Goal: Task Accomplishment & Management: Manage account settings

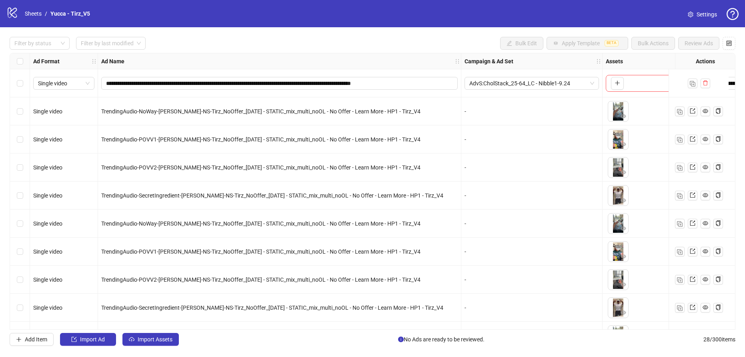
scroll to position [0, 53]
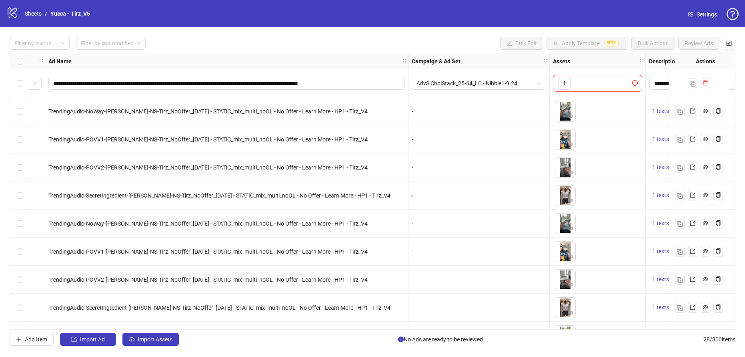
click at [8, 10] on icon at bounding box center [12, 13] width 9 height 10
click at [8, 11] on icon at bounding box center [12, 13] width 9 height 10
drag, startPoint x: 13, startPoint y: 14, endPoint x: 38, endPoint y: 12, distance: 24.9
click at [26, 13] on div "logo/logo-mobile Sheets / Yucca - Tirz_V5" at bounding box center [49, 13] width 87 height 14
click at [38, 12] on link "Sheets" at bounding box center [33, 13] width 20 height 9
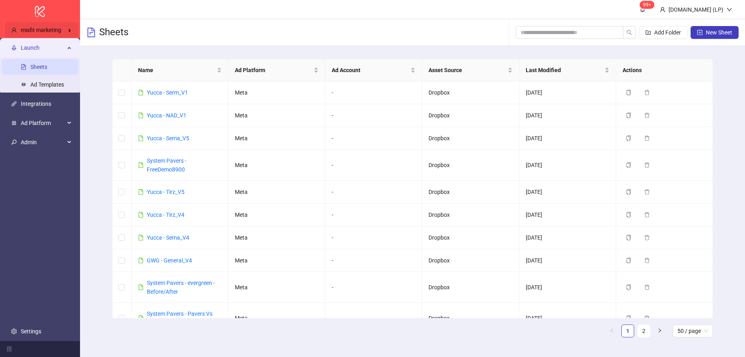
click at [64, 31] on div "misfit marketing" at bounding box center [41, 30] width 73 height 16
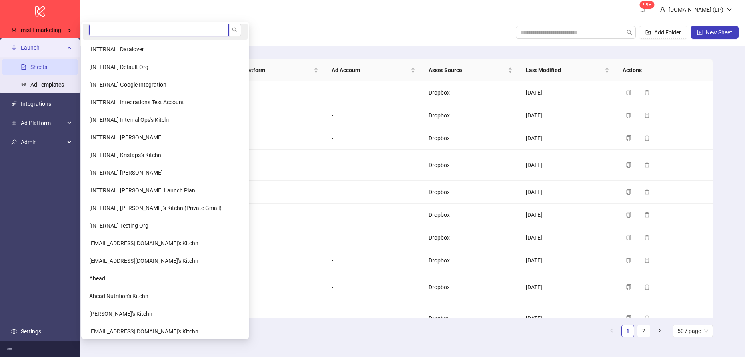
click at [111, 30] on input "search" at bounding box center [159, 30] width 140 height 13
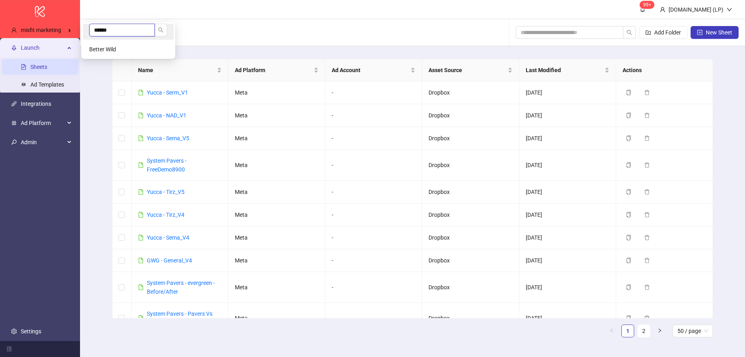
click at [96, 24] on input "******" at bounding box center [122, 30] width 66 height 13
type input "****"
click at [132, 54] on li "Yuliia Hrabenko's Kitchn" at bounding box center [128, 49] width 91 height 16
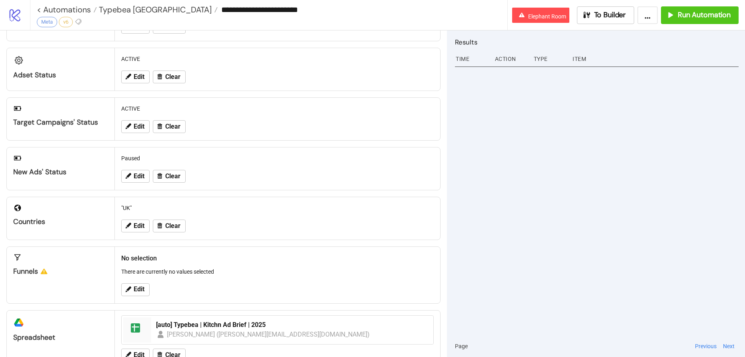
scroll to position [153, 0]
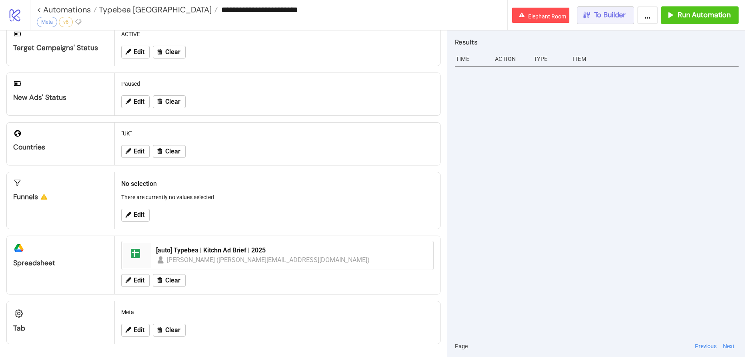
click at [596, 8] on button "To Builder" at bounding box center [606, 15] width 58 height 18
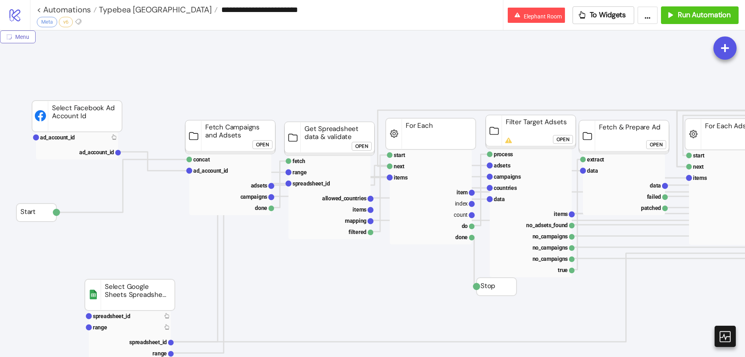
click at [6, 34] on icon "radius-bottomright" at bounding box center [9, 37] width 6 height 6
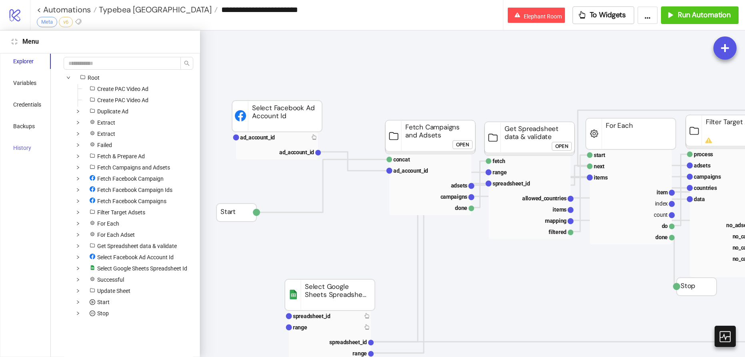
click at [24, 152] on div "History" at bounding box center [27, 147] width 47 height 15
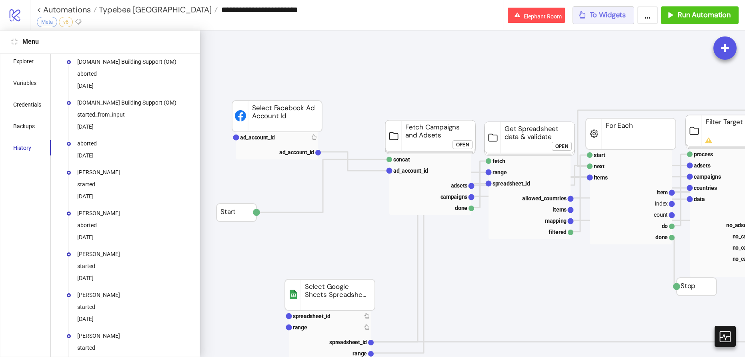
click at [591, 19] on span "To Widgets" at bounding box center [608, 14] width 36 height 9
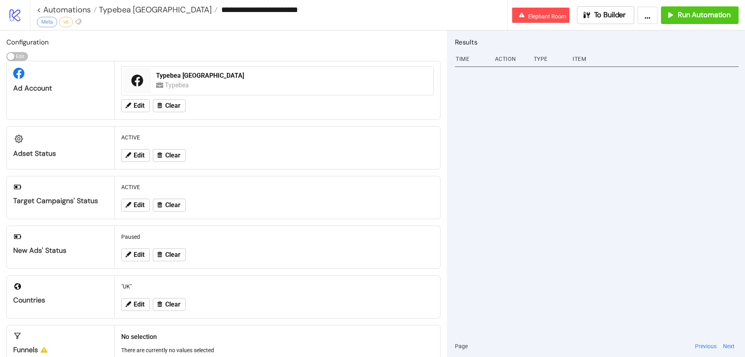
scroll to position [153, 0]
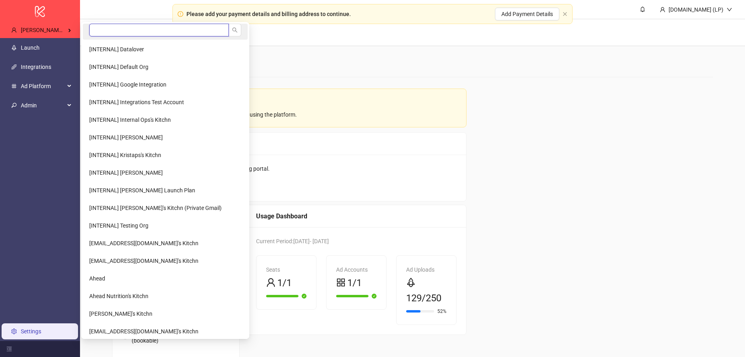
click at [104, 34] on input "search" at bounding box center [159, 30] width 140 height 13
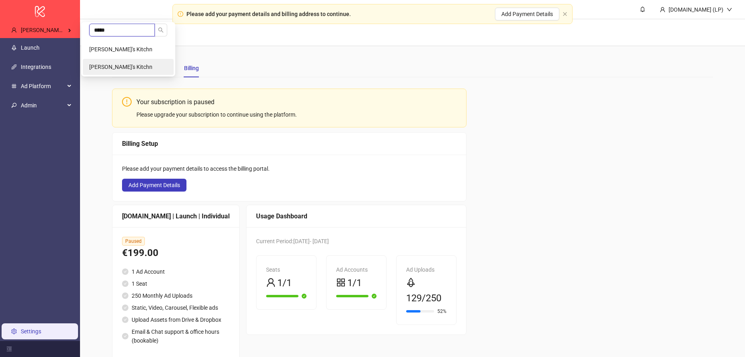
type input "*****"
click at [109, 64] on span "Yuliia Hrabenko's Kitchn" at bounding box center [120, 67] width 63 height 6
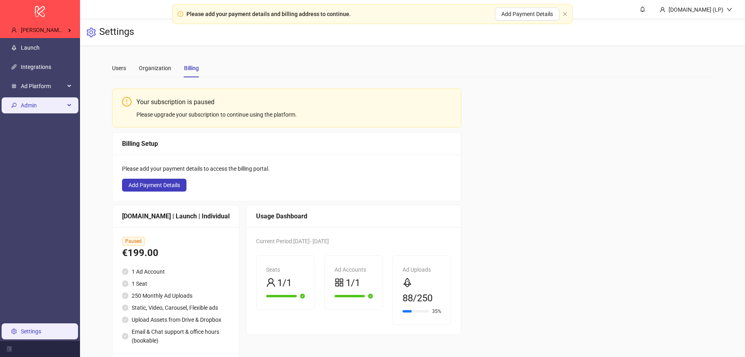
click at [26, 112] on span "Admin" at bounding box center [43, 105] width 44 height 16
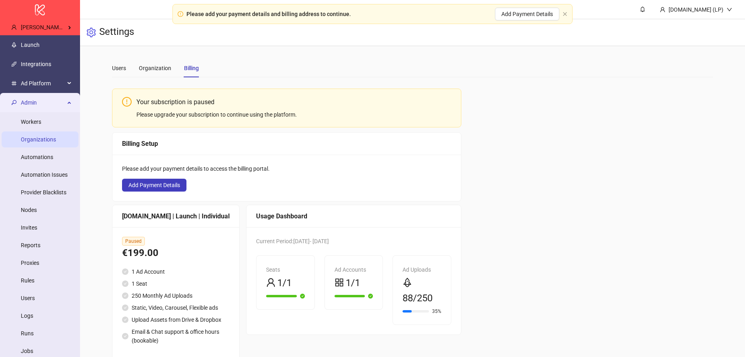
click at [40, 140] on link "Organizations" at bounding box center [38, 139] width 35 height 6
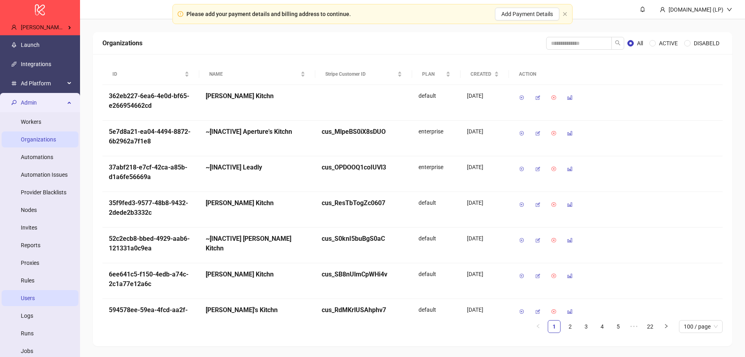
click at [30, 301] on link "Users" at bounding box center [28, 298] width 14 height 6
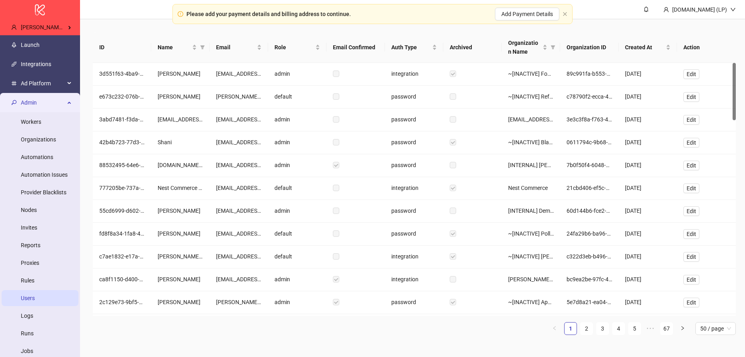
click at [60, 99] on span "Admin" at bounding box center [43, 102] width 44 height 16
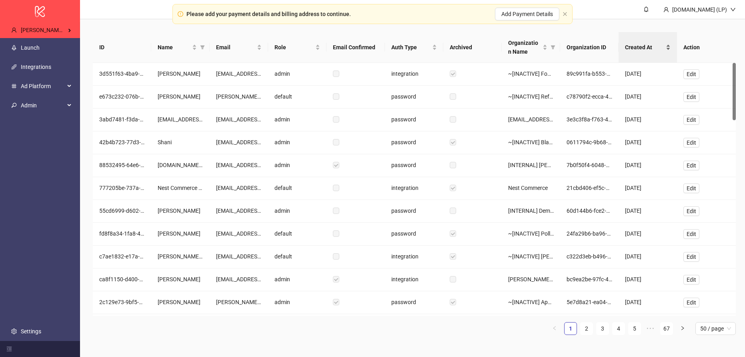
click at [646, 52] on div "Created At" at bounding box center [648, 47] width 46 height 9
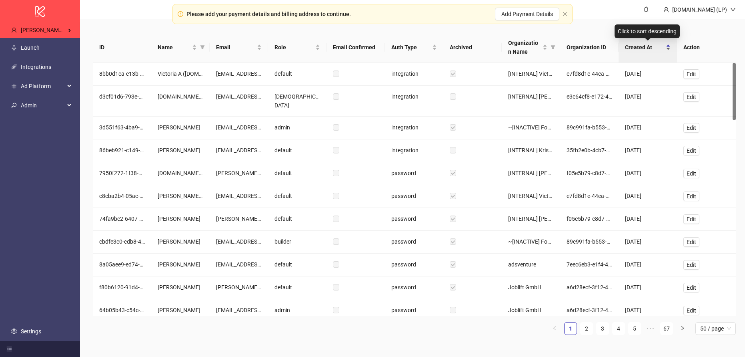
click at [652, 52] on div "Created At" at bounding box center [648, 47] width 46 height 9
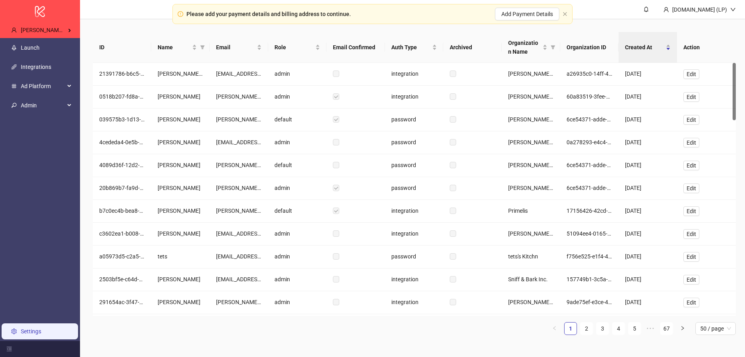
click at [41, 334] on link "Settings" at bounding box center [31, 331] width 20 height 6
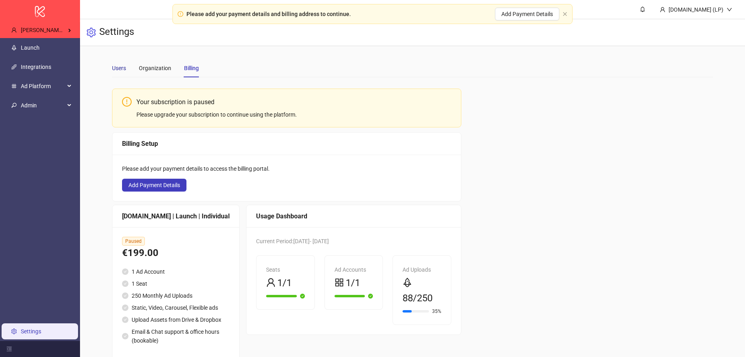
click at [120, 65] on div "Users" at bounding box center [119, 68] width 14 height 9
click at [124, 75] on div "Users" at bounding box center [119, 68] width 14 height 18
click at [59, 108] on span "Admin" at bounding box center [43, 105] width 44 height 16
click at [24, 111] on span "Admin" at bounding box center [43, 105] width 44 height 16
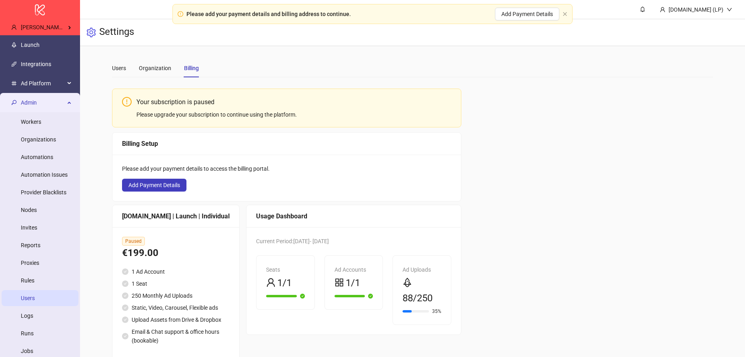
click at [30, 295] on link "Users" at bounding box center [28, 298] width 14 height 6
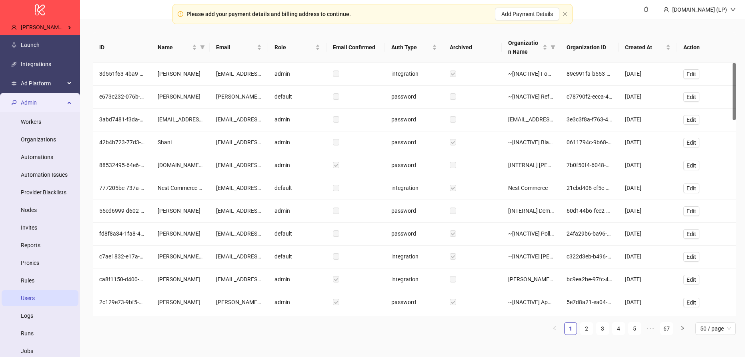
click at [68, 99] on div "Admin" at bounding box center [40, 102] width 77 height 16
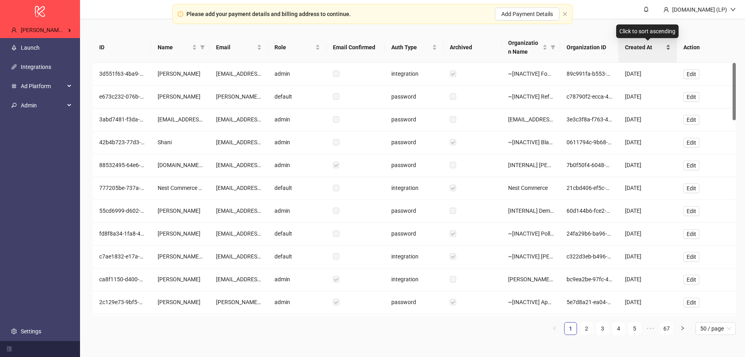
click at [630, 52] on div "Created At" at bounding box center [648, 47] width 46 height 9
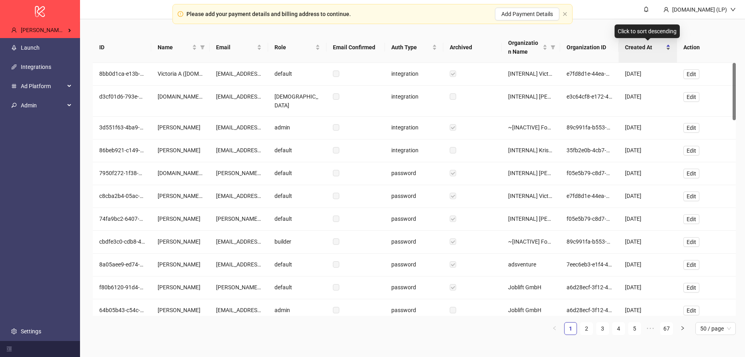
click at [630, 52] on div "Created At" at bounding box center [648, 47] width 46 height 9
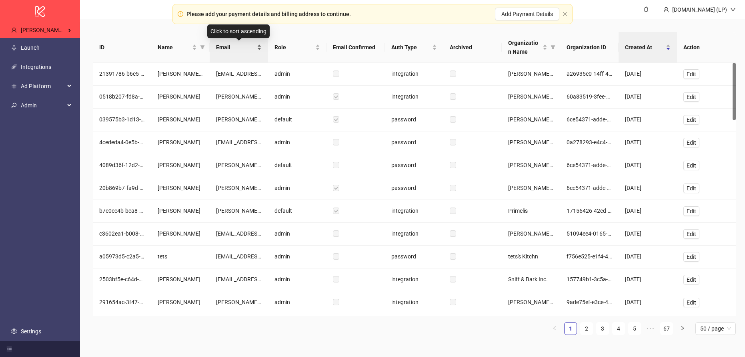
click at [231, 52] on div "Email" at bounding box center [239, 47] width 46 height 9
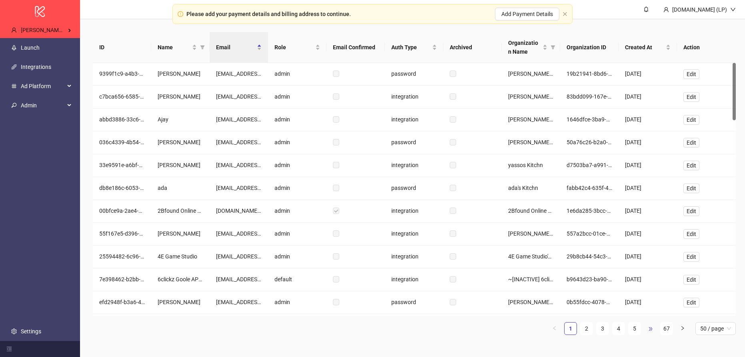
click at [648, 329] on span "•••" at bounding box center [650, 328] width 13 height 13
click at [640, 332] on link "8" at bounding box center [635, 328] width 12 height 12
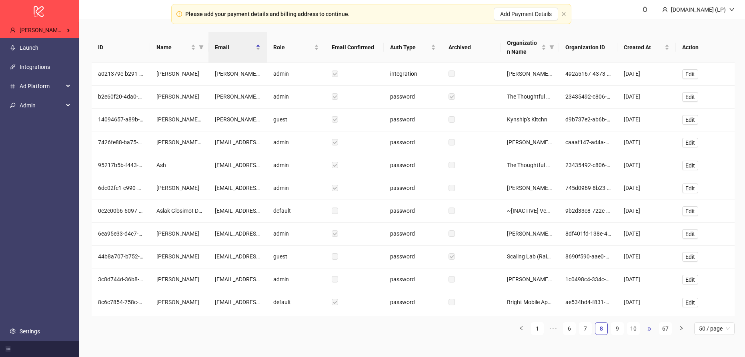
click at [648, 331] on span "•••" at bounding box center [649, 328] width 13 height 13
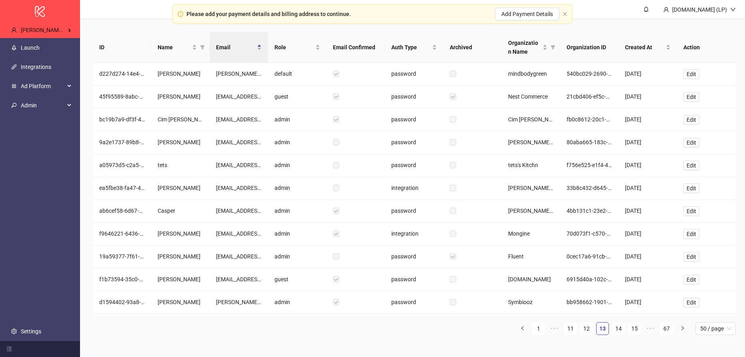
click at [650, 331] on span "•••" at bounding box center [650, 328] width 13 height 13
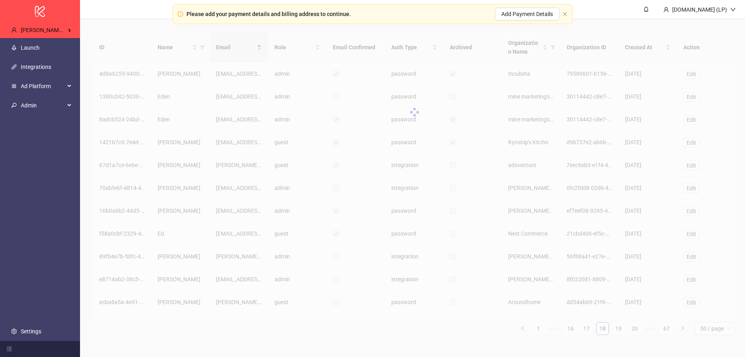
scroll to position [0, 0]
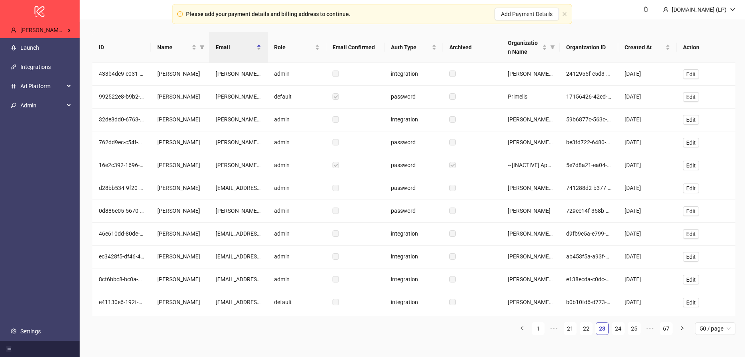
click at [650, 331] on span "•••" at bounding box center [650, 328] width 13 height 13
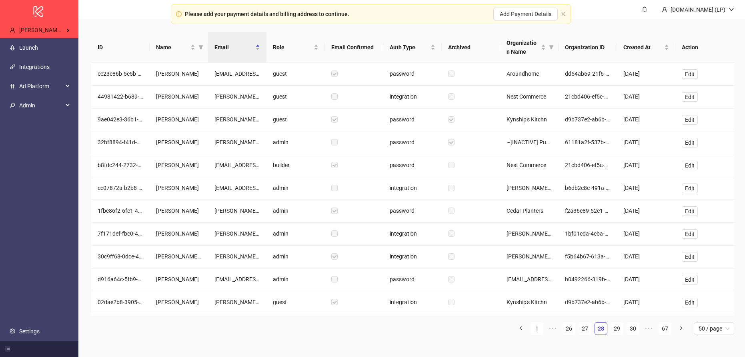
click at [650, 332] on span "•••" at bounding box center [649, 328] width 13 height 13
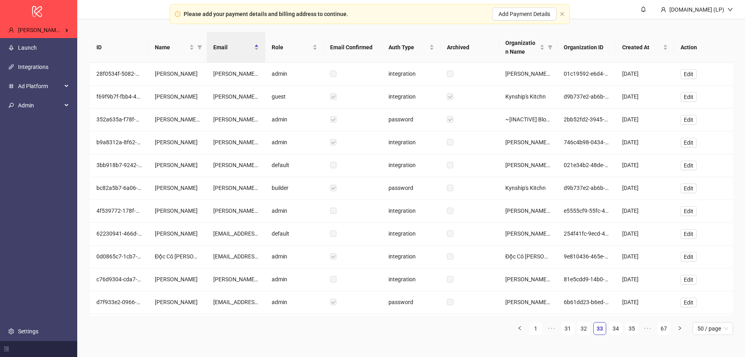
click at [650, 332] on span "•••" at bounding box center [648, 328] width 13 height 13
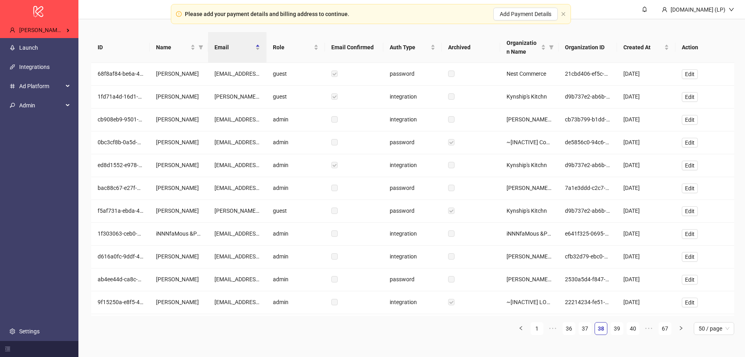
click at [650, 332] on span "•••" at bounding box center [649, 328] width 13 height 13
click at [650, 332] on span "•••" at bounding box center [648, 328] width 13 height 13
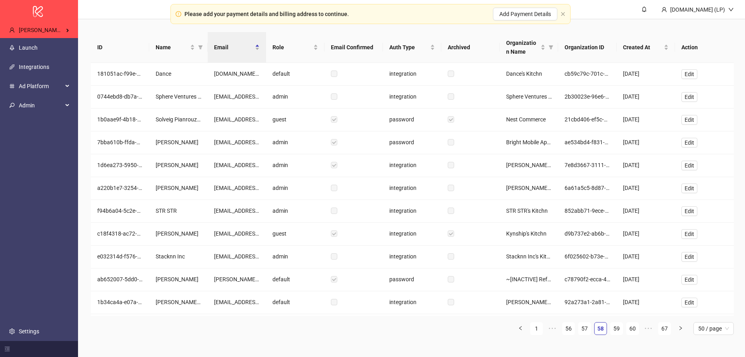
click at [650, 332] on span "•••" at bounding box center [648, 328] width 13 height 13
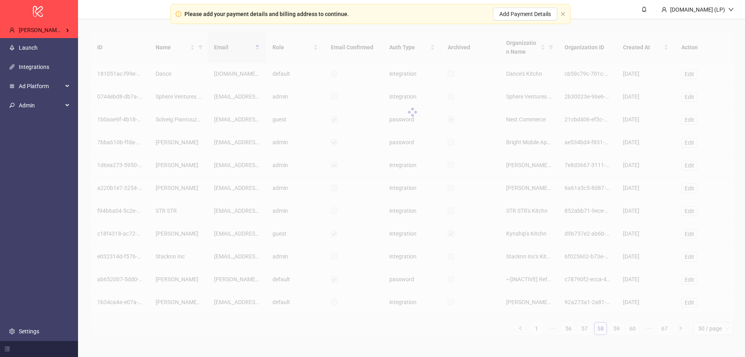
scroll to position [0, 3]
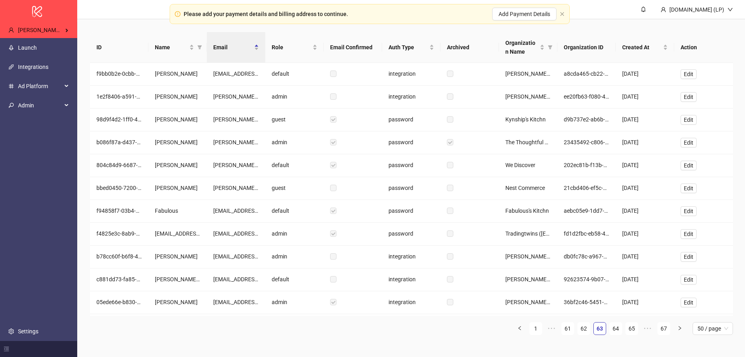
click at [650, 332] on span "•••" at bounding box center [648, 328] width 13 height 13
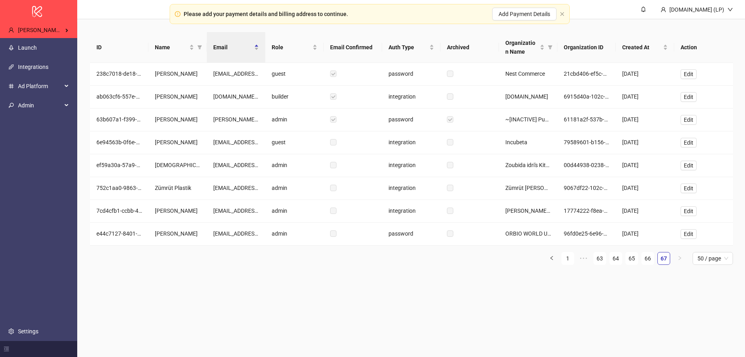
scroll to position [0, 4]
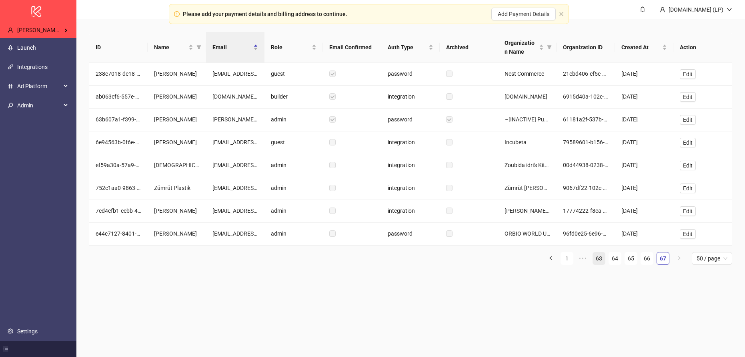
click at [602, 263] on link "63" at bounding box center [599, 258] width 12 height 12
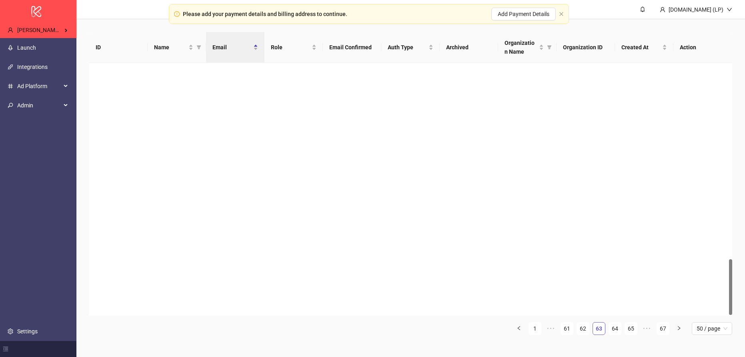
scroll to position [888, 0]
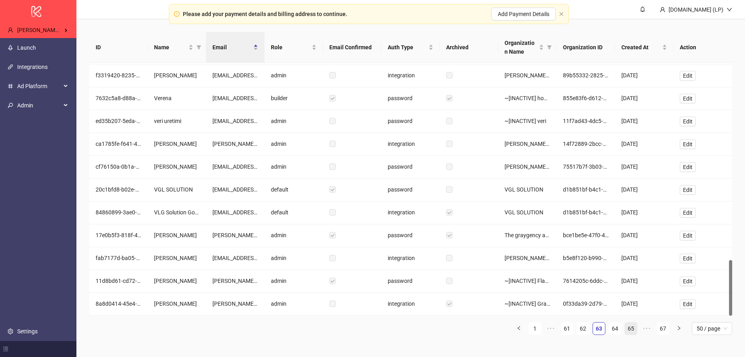
click at [635, 329] on link "65" at bounding box center [631, 328] width 12 height 12
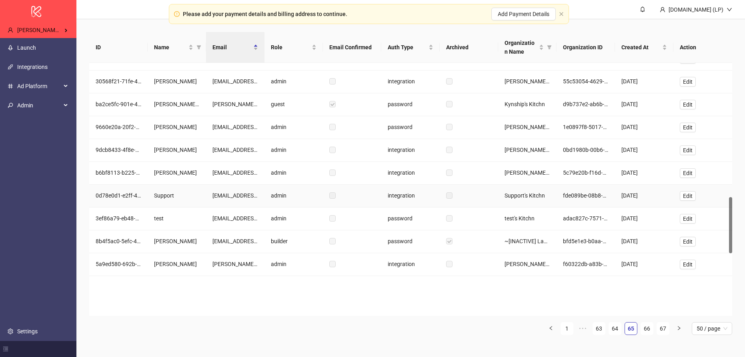
scroll to position [814, 0]
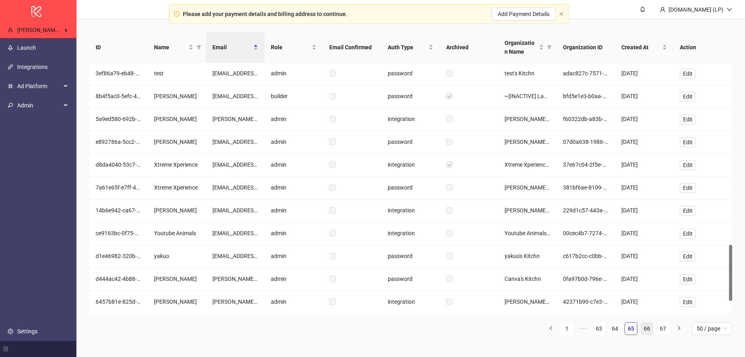
click at [647, 324] on link "66" at bounding box center [647, 328] width 12 height 12
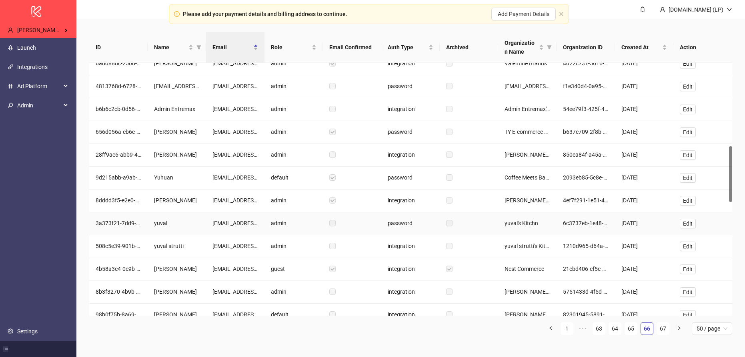
scroll to position [376, 0]
click at [685, 201] on span "Edit" at bounding box center [688, 200] width 10 height 6
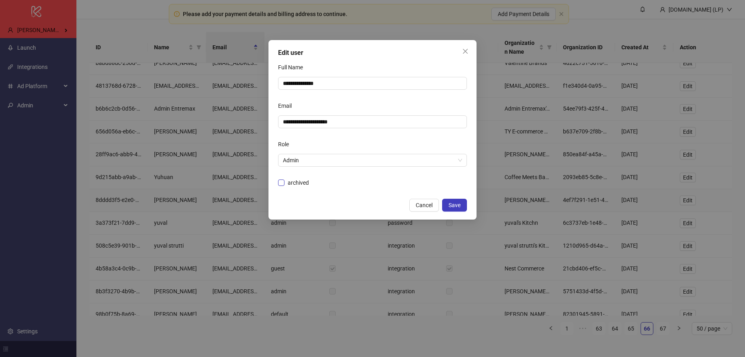
click at [299, 181] on span "archived" at bounding box center [299, 182] width 28 height 9
click at [297, 122] on input "**********" at bounding box center [372, 121] width 178 height 9
click at [305, 123] on input "**********" at bounding box center [369, 121] width 172 height 9
type input "**********"
click at [465, 183] on div "archived" at bounding box center [372, 182] width 189 height 9
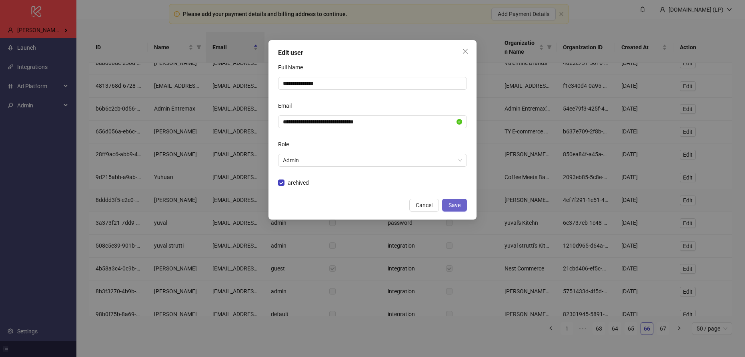
click at [460, 204] on span "Save" at bounding box center [455, 205] width 12 height 6
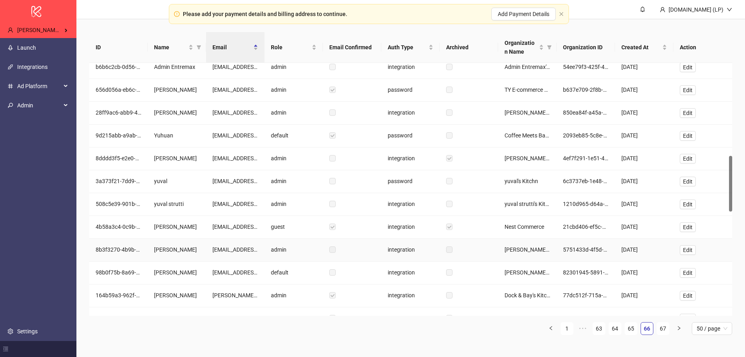
scroll to position [420, 0]
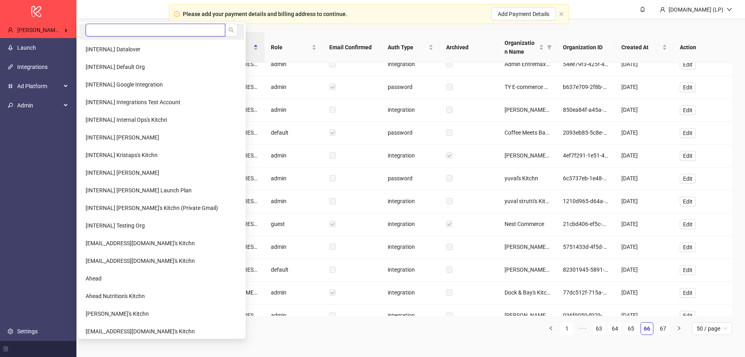
click at [87, 26] on input "search" at bounding box center [156, 30] width 140 height 13
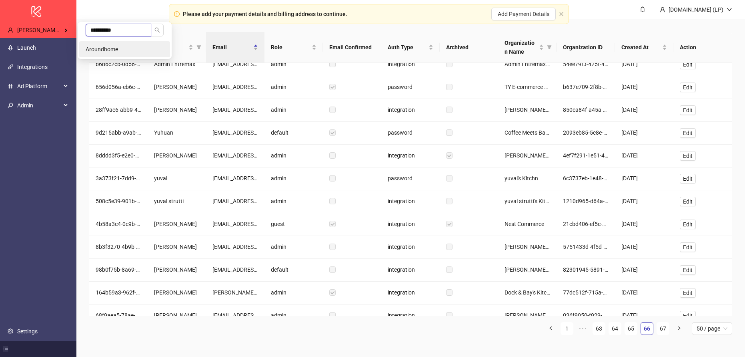
type input "**********"
click at [94, 41] on li "Aroundhome" at bounding box center [124, 49] width 91 height 16
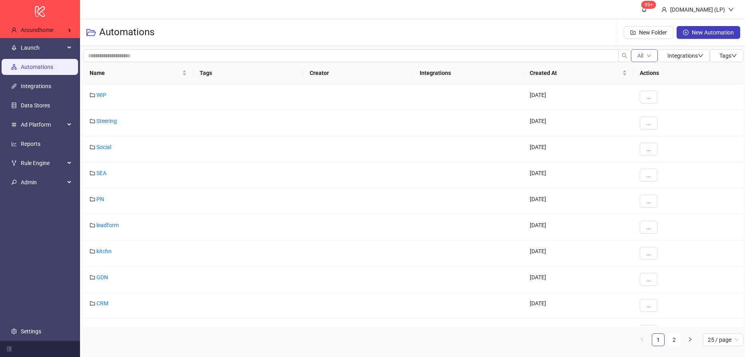
click at [647, 57] on icon "down" at bounding box center [649, 55] width 5 height 5
click at [640, 79] on li "Running" at bounding box center [645, 84] width 30 height 13
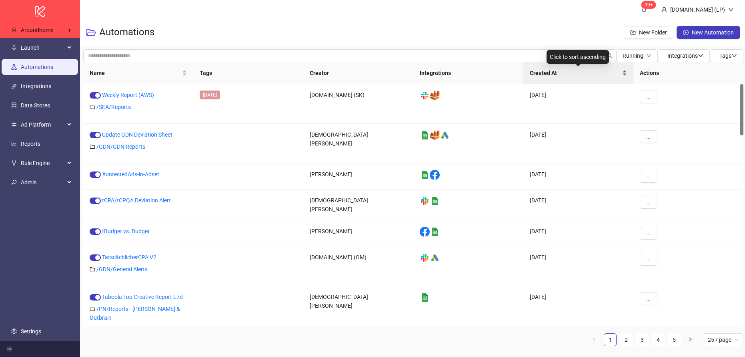
click at [540, 73] on span "Created At" at bounding box center [575, 72] width 91 height 9
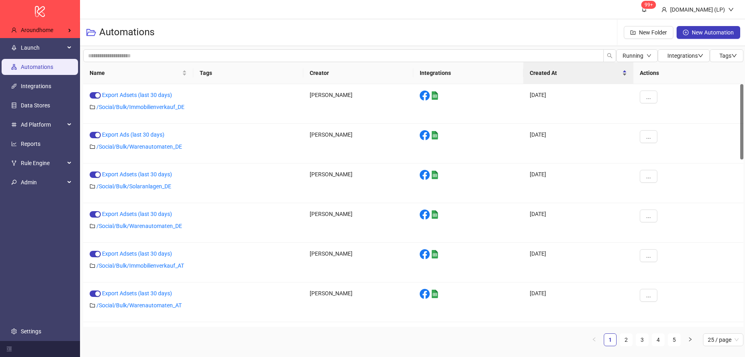
click at [551, 68] on div "Created At" at bounding box center [578, 72] width 97 height 9
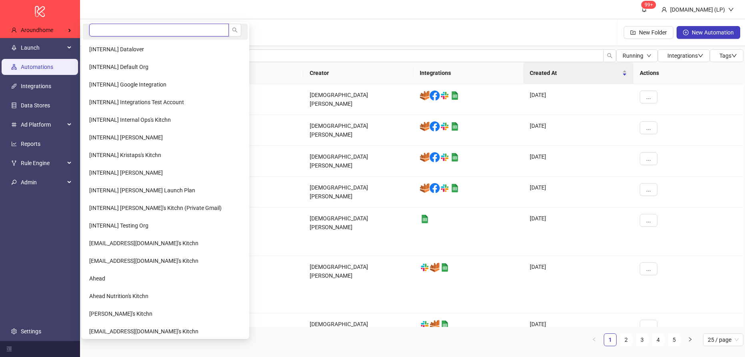
click at [149, 32] on input "search" at bounding box center [159, 30] width 140 height 13
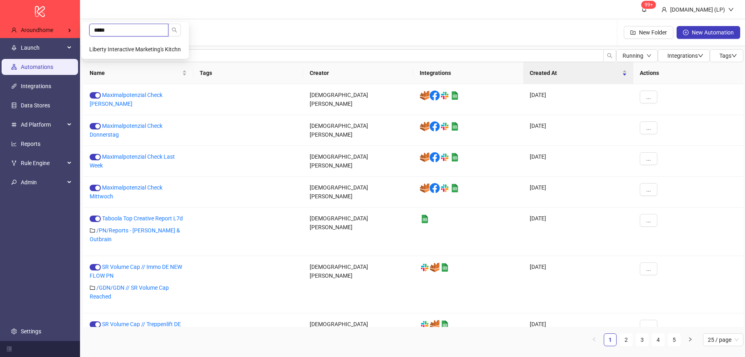
type input "*****"
click at [141, 48] on span "Liberty Interactive Marketing's Kitchn" at bounding box center [135, 49] width 92 height 6
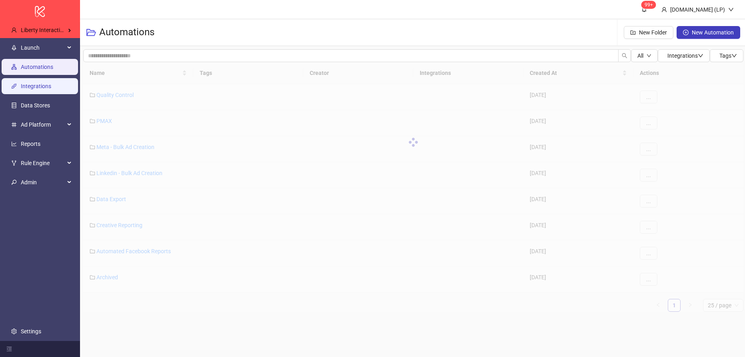
click at [45, 86] on link "Integrations" at bounding box center [36, 86] width 30 height 6
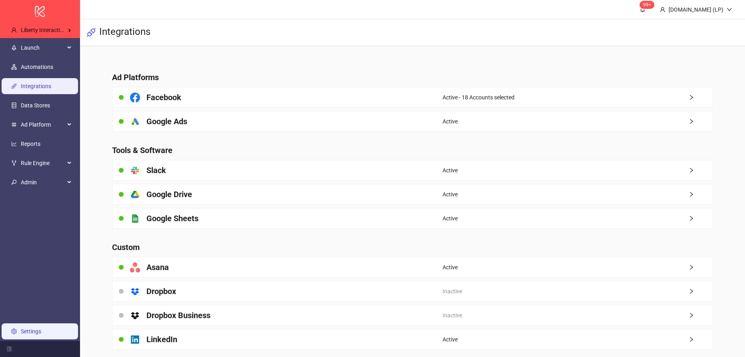
click at [36, 328] on link "Settings" at bounding box center [31, 331] width 20 height 6
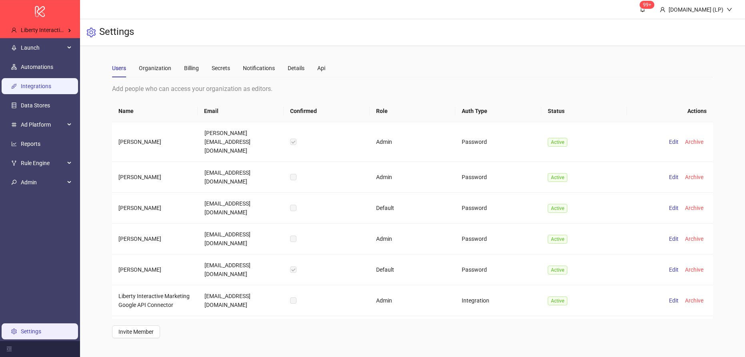
click at [38, 89] on link "Integrations" at bounding box center [36, 86] width 30 height 6
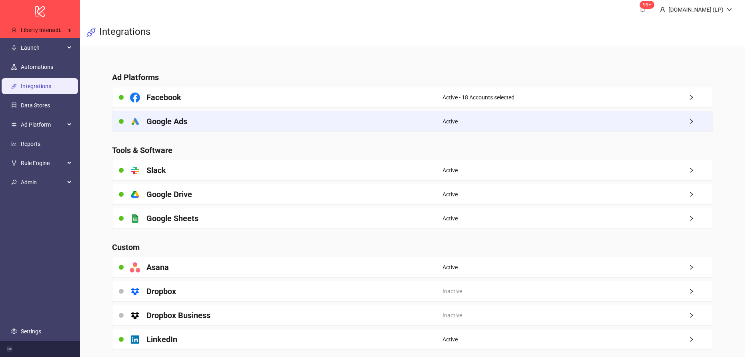
click at [263, 115] on div "platform/google_ads Google Ads" at bounding box center [277, 121] width 330 height 20
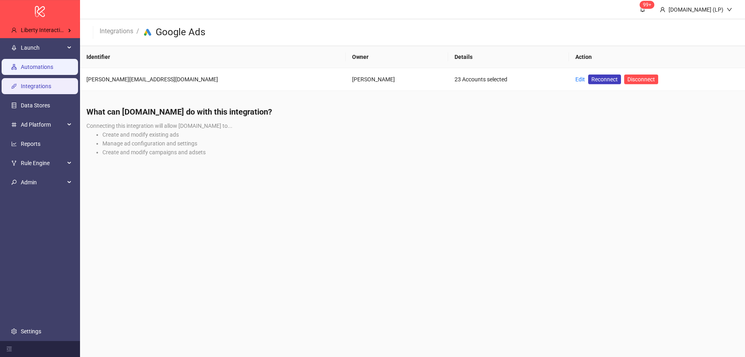
click at [44, 64] on link "Automations" at bounding box center [37, 67] width 32 height 6
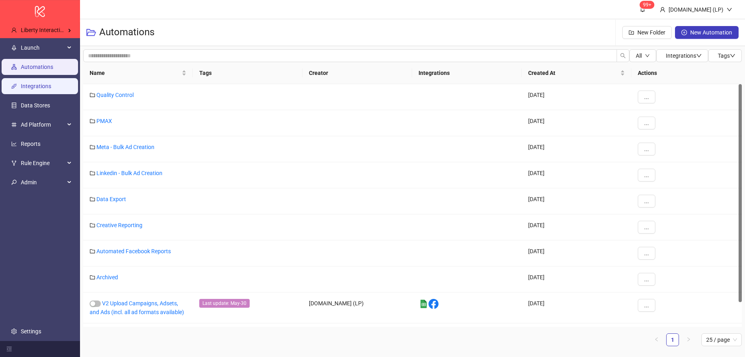
click at [43, 85] on link "Integrations" at bounding box center [36, 86] width 30 height 6
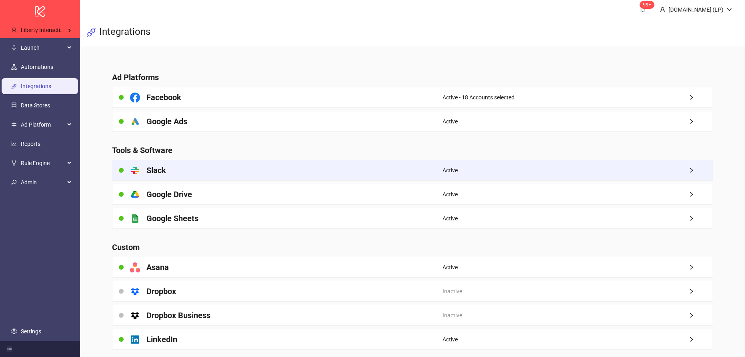
scroll to position [9, 0]
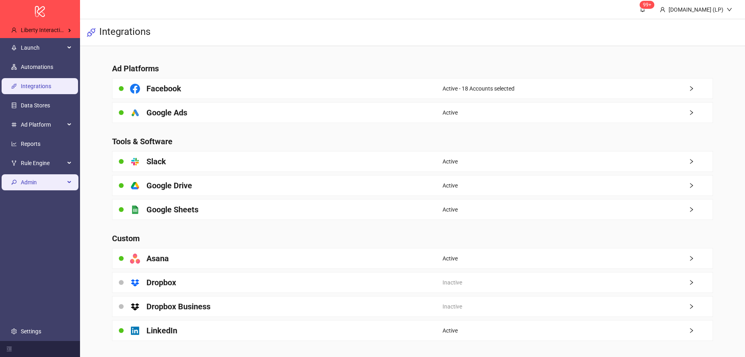
click at [58, 181] on span "Admin" at bounding box center [43, 182] width 44 height 16
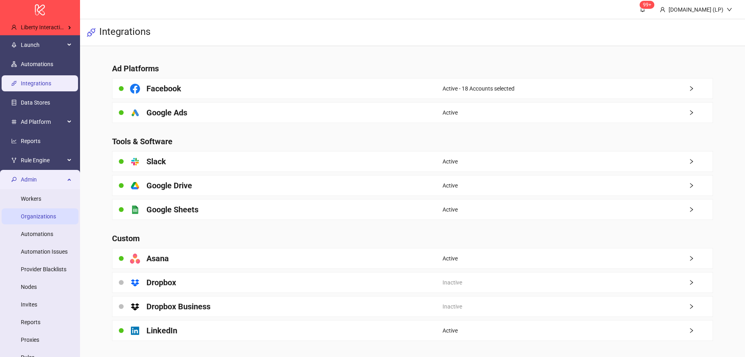
click at [56, 218] on link "Organizations" at bounding box center [38, 216] width 35 height 6
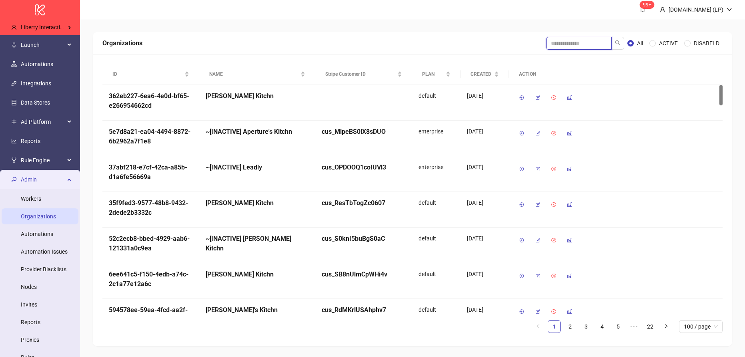
click at [570, 48] on input "search" at bounding box center [579, 43] width 66 height 13
type input "******"
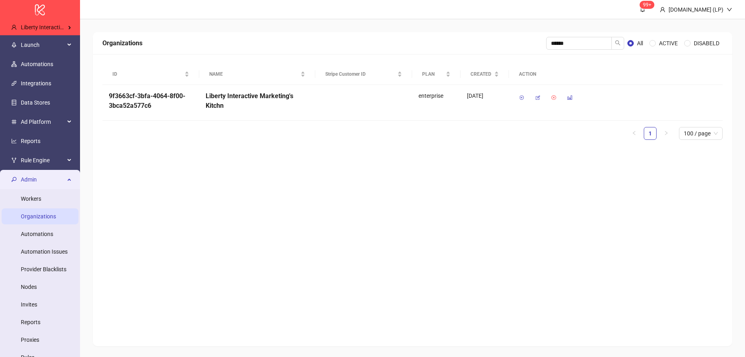
click at [175, 168] on div "Organizations ****** All ACTIVE DISABELD ID NAME Stripe Customer ID PLAN CREATE…" at bounding box center [413, 189] width 640 height 314
click at [538, 98] on icon "button" at bounding box center [538, 98] width 6 height 6
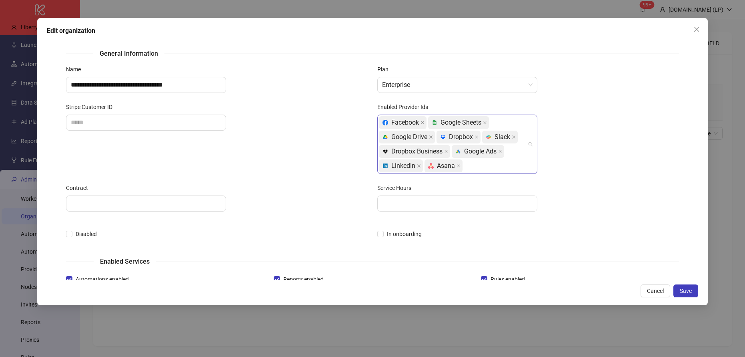
click at [478, 166] on div "Facebook platform/google_sheets Google Sheets platform/google_drive Google Driv…" at bounding box center [453, 144] width 148 height 58
type input "***"
click at [461, 180] on div "platform/tik_tok TikTok" at bounding box center [457, 183] width 147 height 9
click at [694, 296] on button "Save" at bounding box center [686, 290] width 25 height 13
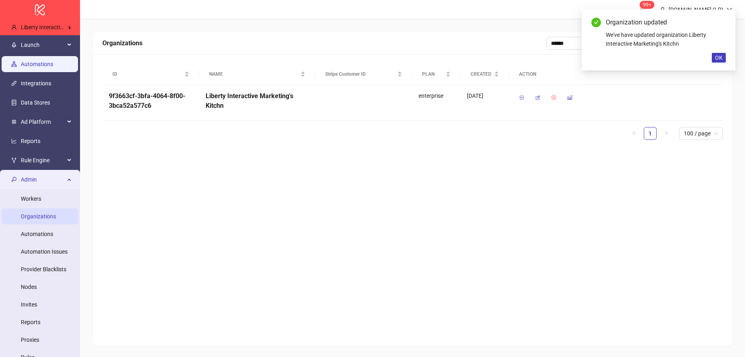
click at [46, 62] on link "Automations" at bounding box center [37, 64] width 32 height 6
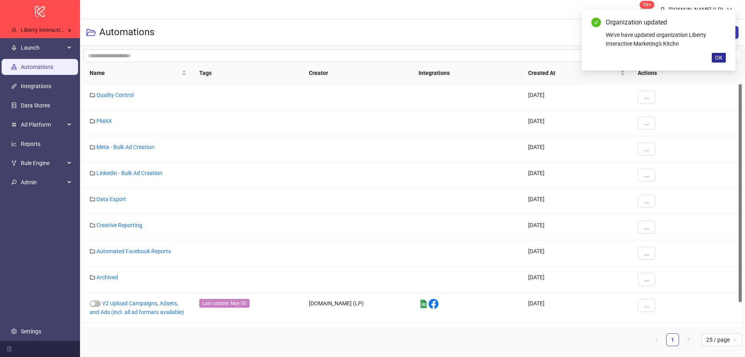
click at [724, 58] on button "OK" at bounding box center [719, 58] width 14 height 10
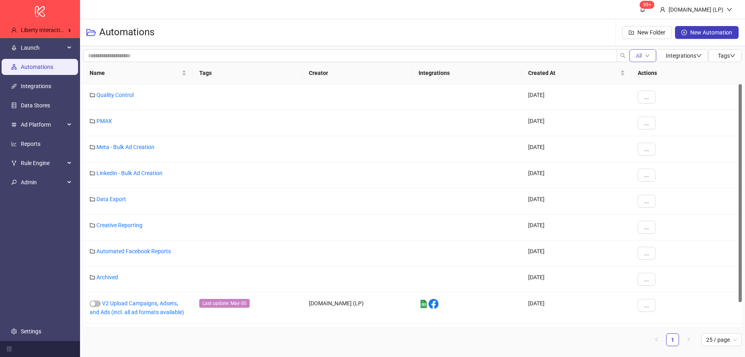
click at [636, 57] on span "All" at bounding box center [639, 55] width 6 height 6
click at [629, 74] on li "All" at bounding box center [643, 71] width 30 height 13
click at [639, 56] on span "All" at bounding box center [639, 55] width 6 height 6
click at [637, 82] on span "Running" at bounding box center [643, 84] width 21 height 9
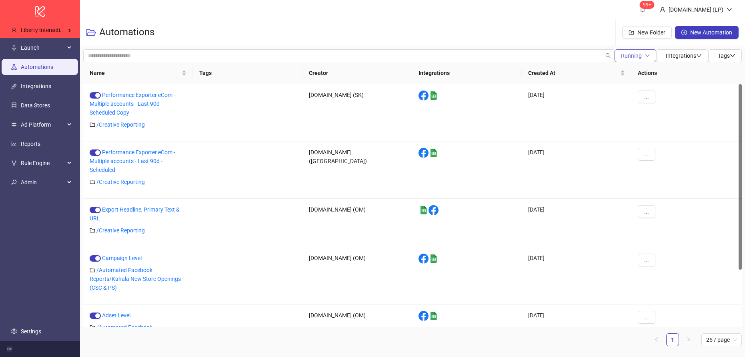
click at [640, 56] on button "Running" at bounding box center [636, 55] width 42 height 13
click at [621, 75] on span "All" at bounding box center [634, 71] width 28 height 9
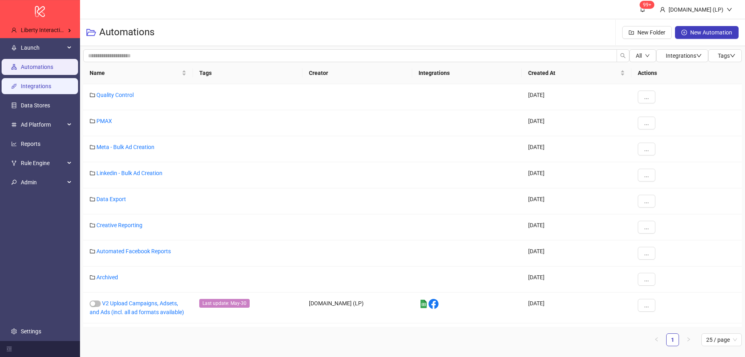
click at [30, 85] on link "Integrations" at bounding box center [36, 86] width 30 height 6
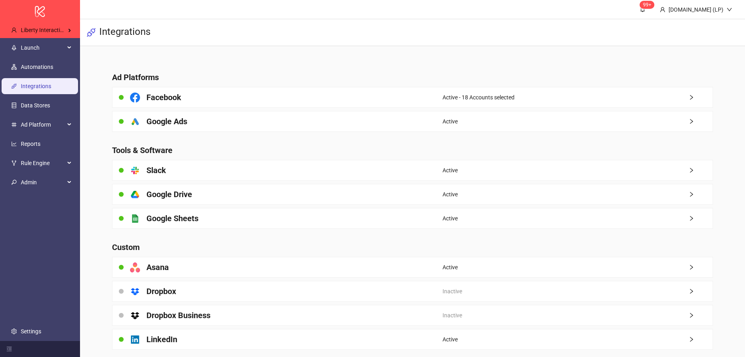
scroll to position [9, 0]
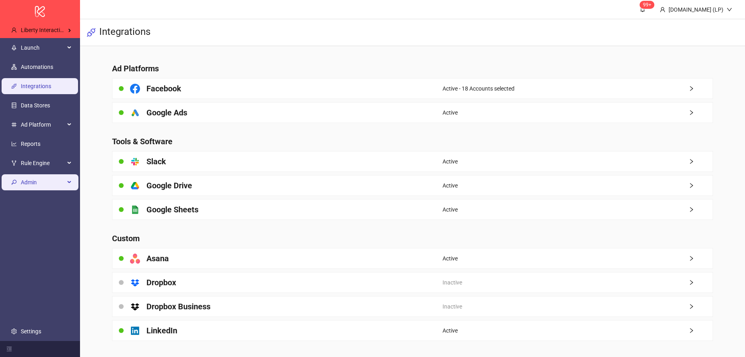
click at [50, 188] on span "Admin" at bounding box center [43, 182] width 44 height 16
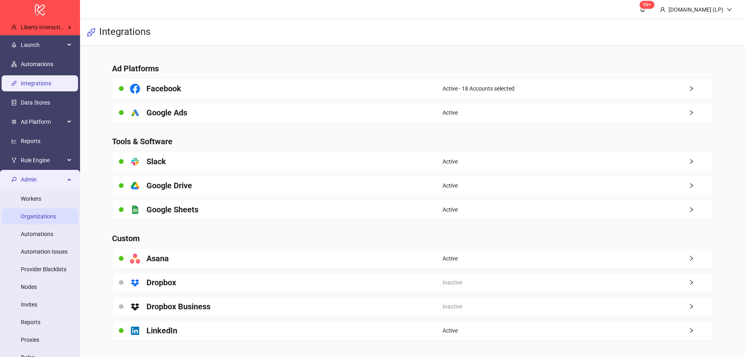
click at [48, 213] on link "Organizations" at bounding box center [38, 216] width 35 height 6
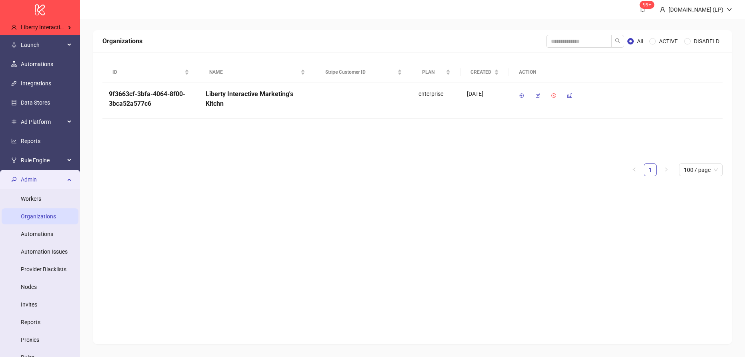
scroll to position [2, 0]
click at [552, 43] on input "search" at bounding box center [579, 41] width 66 height 13
click at [539, 94] on icon "button" at bounding box center [538, 96] width 6 height 6
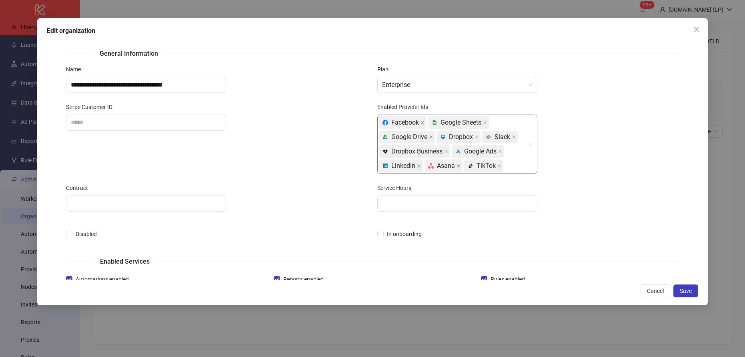
click at [457, 169] on span at bounding box center [459, 166] width 4 height 12
click at [686, 290] on span "Save" at bounding box center [686, 290] width 12 height 6
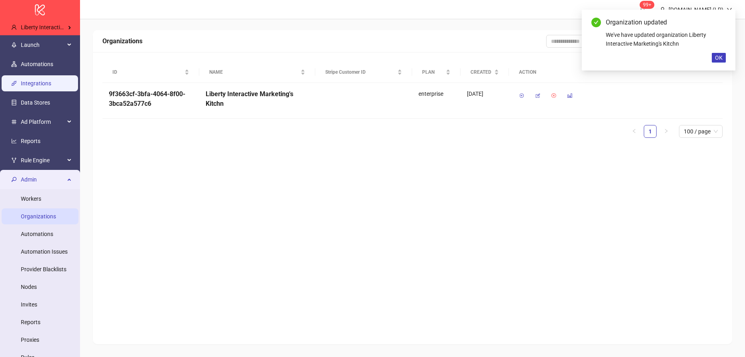
click at [36, 81] on link "Integrations" at bounding box center [36, 83] width 30 height 6
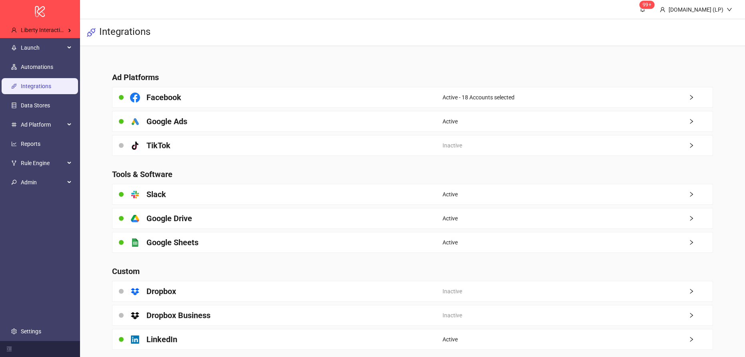
scroll to position [9, 0]
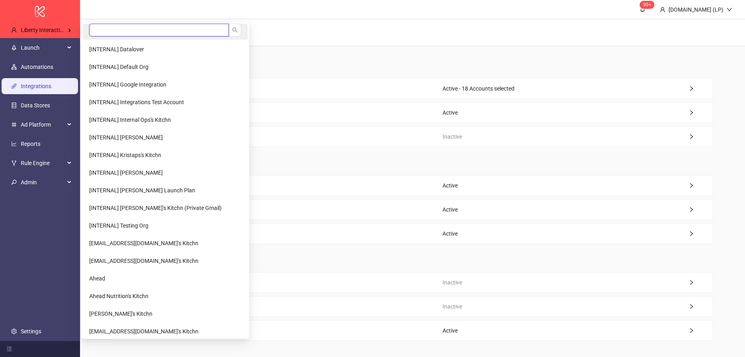
click at [136, 28] on input "search" at bounding box center [159, 30] width 140 height 13
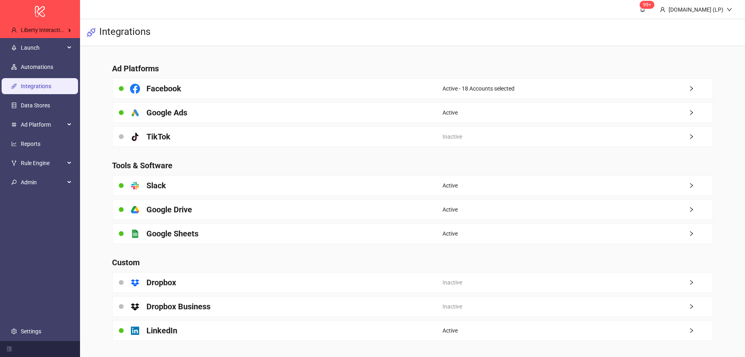
type input "***"
click at [102, 46] on li "ELK" at bounding box center [128, 49] width 91 height 16
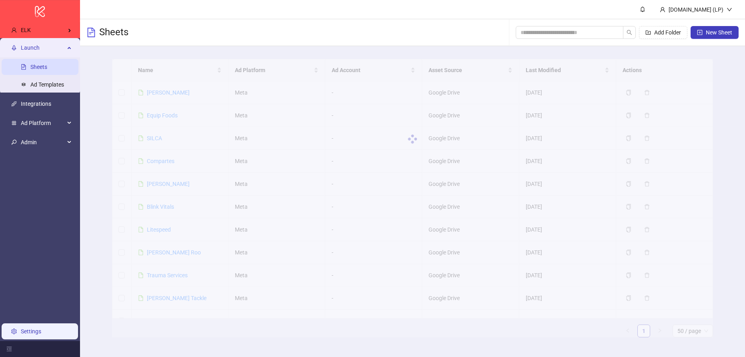
click at [41, 328] on link "Settings" at bounding box center [31, 331] width 20 height 6
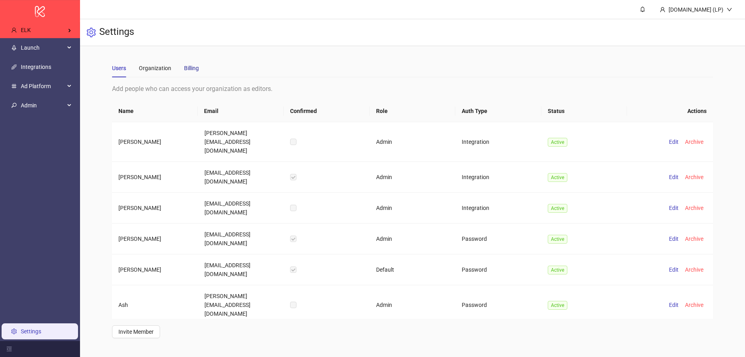
click at [189, 68] on div "Billing" at bounding box center [191, 68] width 15 height 9
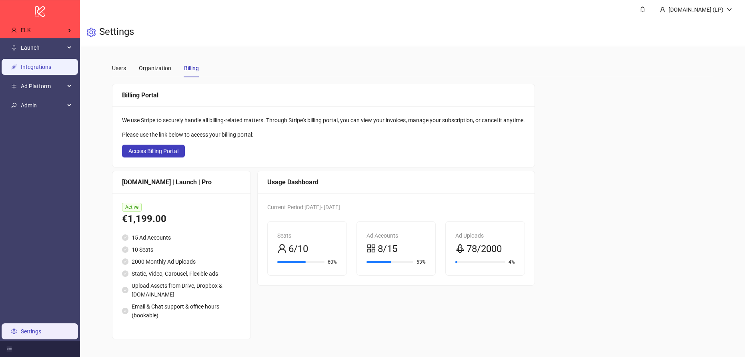
click at [50, 64] on link "Integrations" at bounding box center [36, 67] width 30 height 6
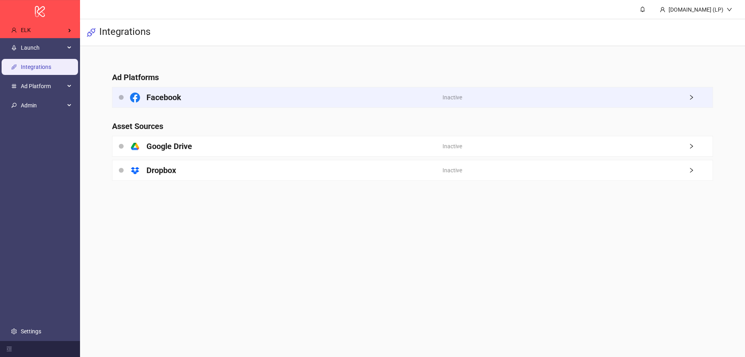
click at [239, 98] on div "Facebook" at bounding box center [277, 97] width 330 height 20
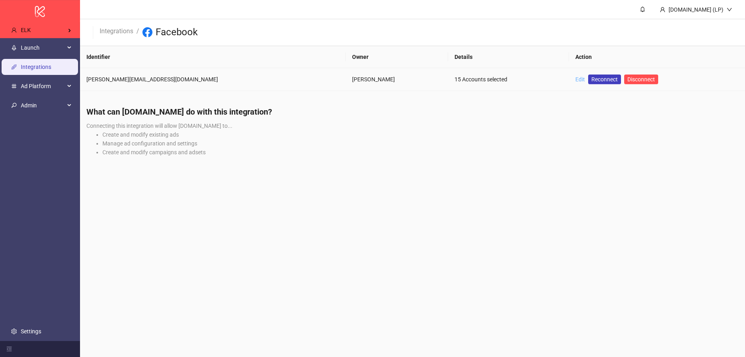
click at [576, 80] on link "Edit" at bounding box center [581, 79] width 10 height 6
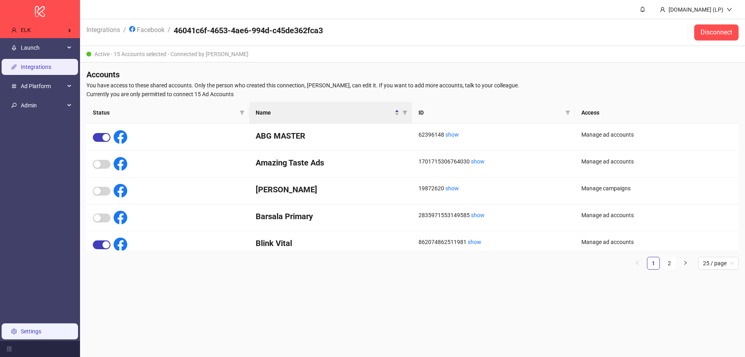
click at [41, 332] on link "Settings" at bounding box center [31, 331] width 20 height 6
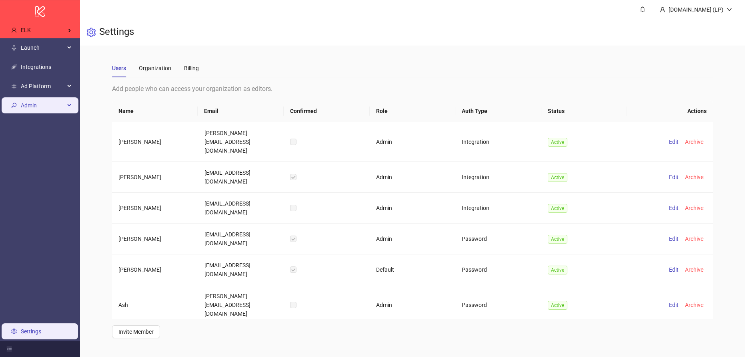
click at [36, 110] on span "Admin" at bounding box center [43, 105] width 44 height 16
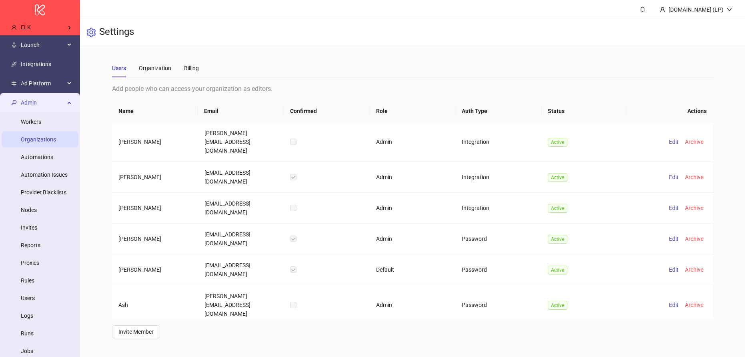
click at [41, 142] on link "Organizations" at bounding box center [38, 139] width 35 height 6
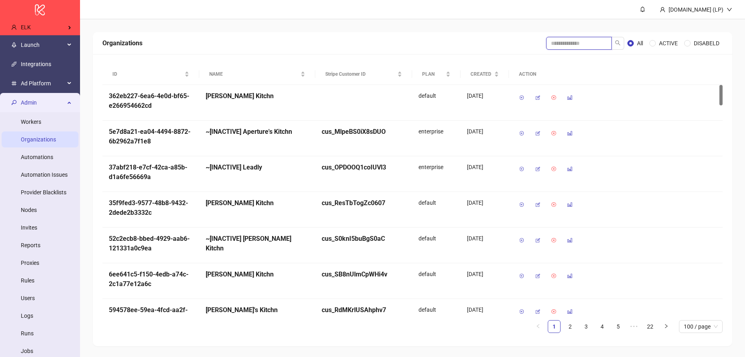
click at [585, 37] on input "search" at bounding box center [579, 43] width 66 height 13
type input "***"
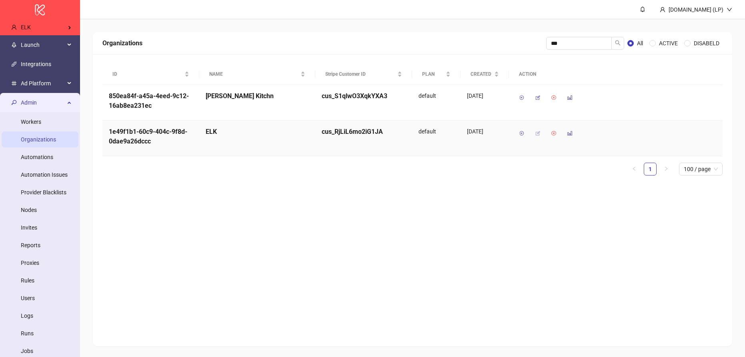
click at [537, 134] on icon "button" at bounding box center [538, 133] width 6 height 6
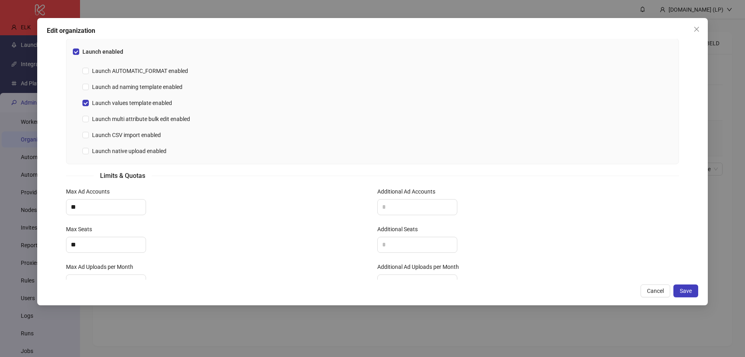
scroll to position [272, 0]
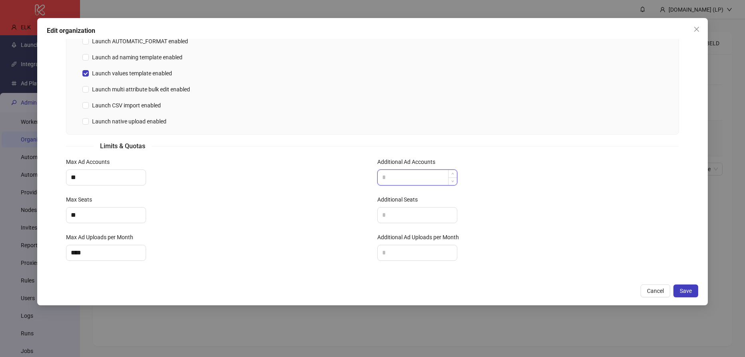
click at [405, 179] on input "Additional Ad Accounts" at bounding box center [417, 177] width 79 height 15
click at [122, 177] on input "**" at bounding box center [105, 177] width 79 height 15
type input "**"
click at [680, 295] on button "Save" at bounding box center [686, 290] width 25 height 13
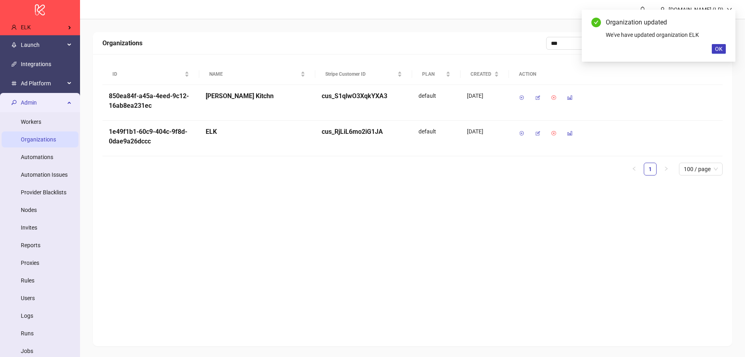
click at [29, 104] on span "Admin" at bounding box center [43, 102] width 44 height 16
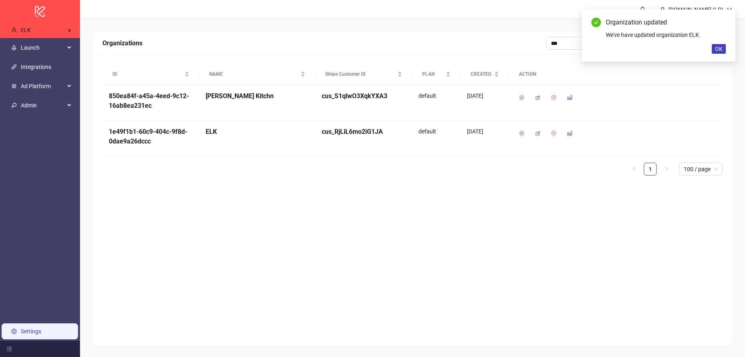
click at [38, 328] on link "Settings" at bounding box center [31, 331] width 20 height 6
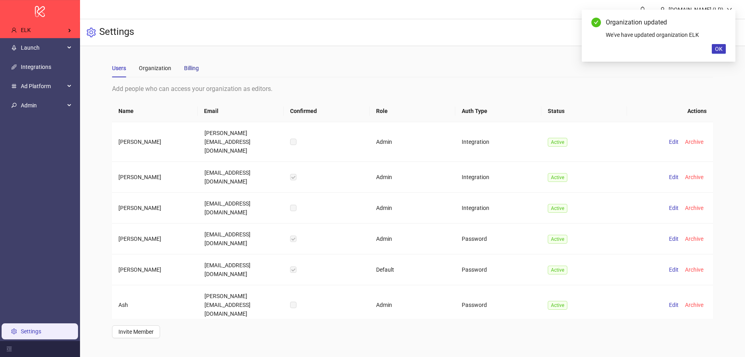
click at [197, 66] on div "Billing" at bounding box center [191, 68] width 15 height 9
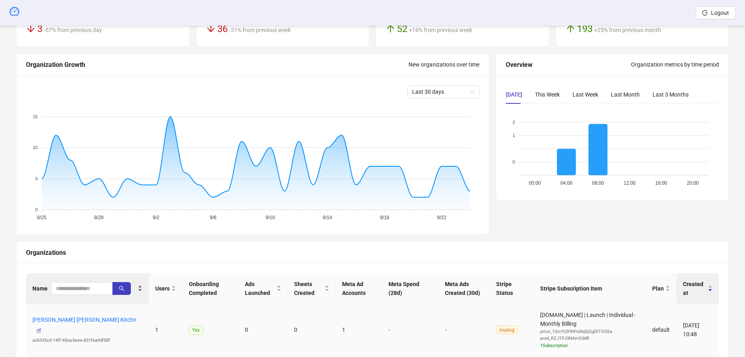
scroll to position [62, 0]
click at [106, 292] on span at bounding box center [105, 289] width 5 height 9
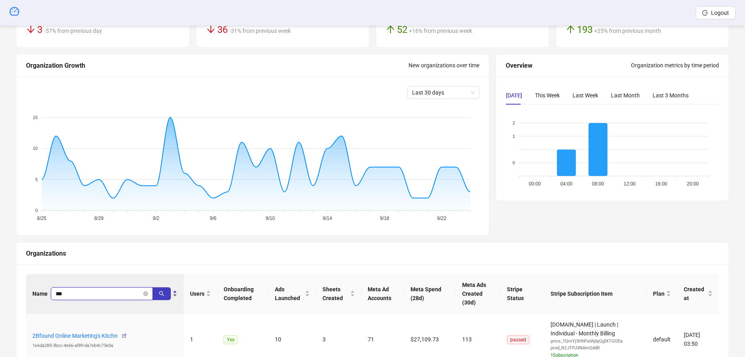
type input "***"
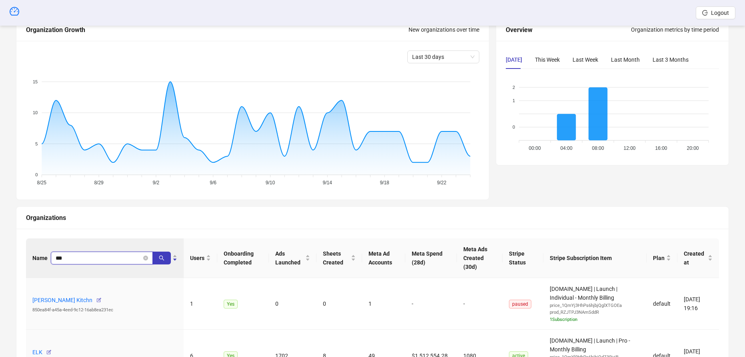
scroll to position [153, 0]
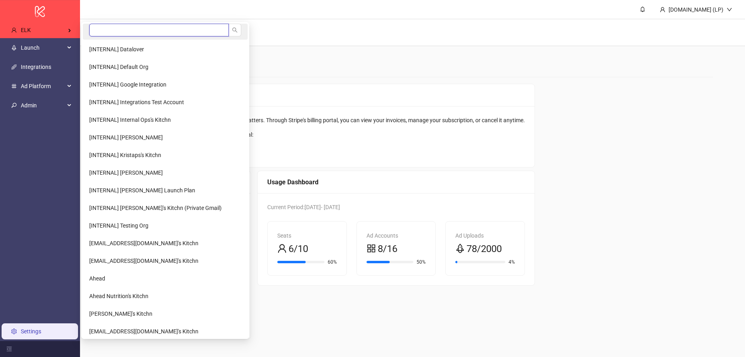
click at [105, 32] on input "search" at bounding box center [159, 30] width 140 height 13
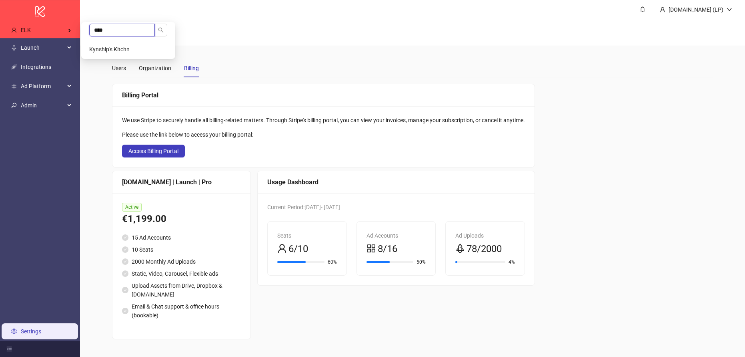
type input "****"
click at [106, 42] on li "Kynship's Kitchn" at bounding box center [128, 49] width 91 height 16
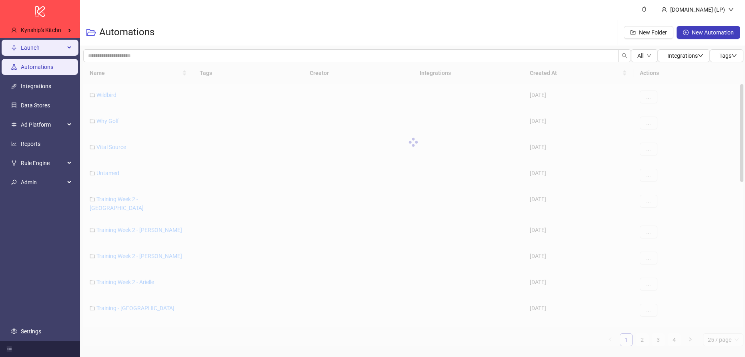
click at [65, 47] on div "Launch" at bounding box center [40, 48] width 77 height 16
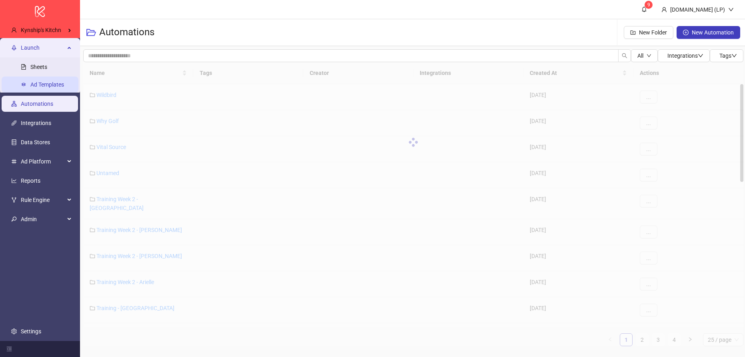
click at [47, 84] on link "Ad Templates" at bounding box center [47, 84] width 34 height 6
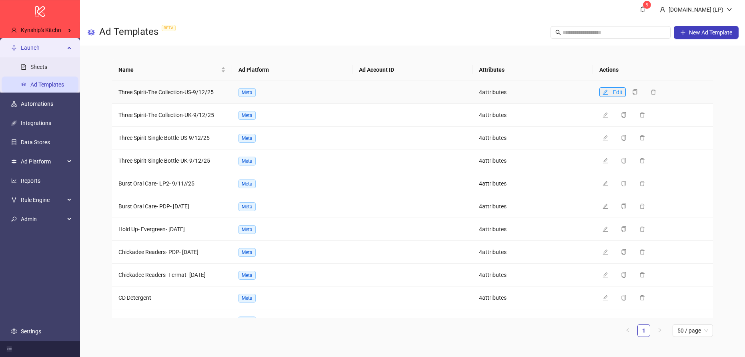
click at [605, 94] on icon "edit" at bounding box center [605, 91] width 5 height 5
